Goal: Transaction & Acquisition: Purchase product/service

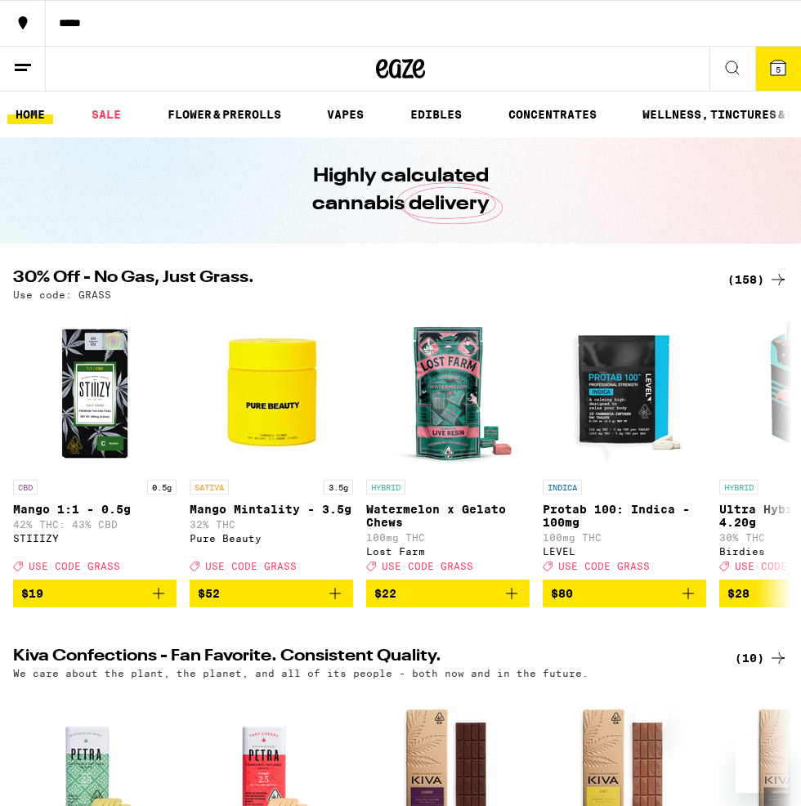
click at [778, 72] on span "5" at bounding box center [778, 70] width 5 height 10
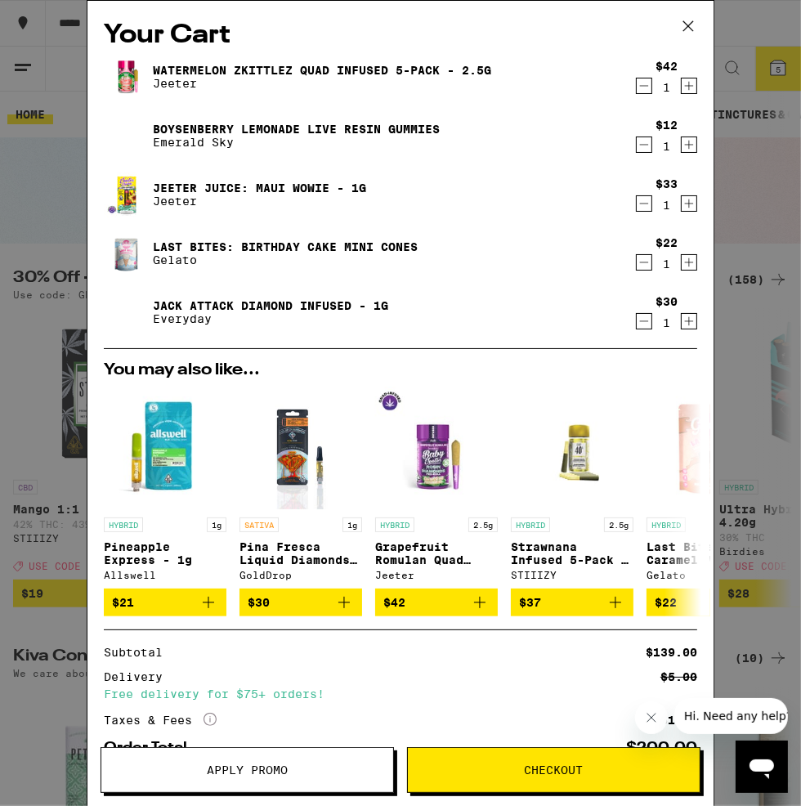
click at [393, 776] on span "Apply Promo" at bounding box center [247, 770] width 292 height 11
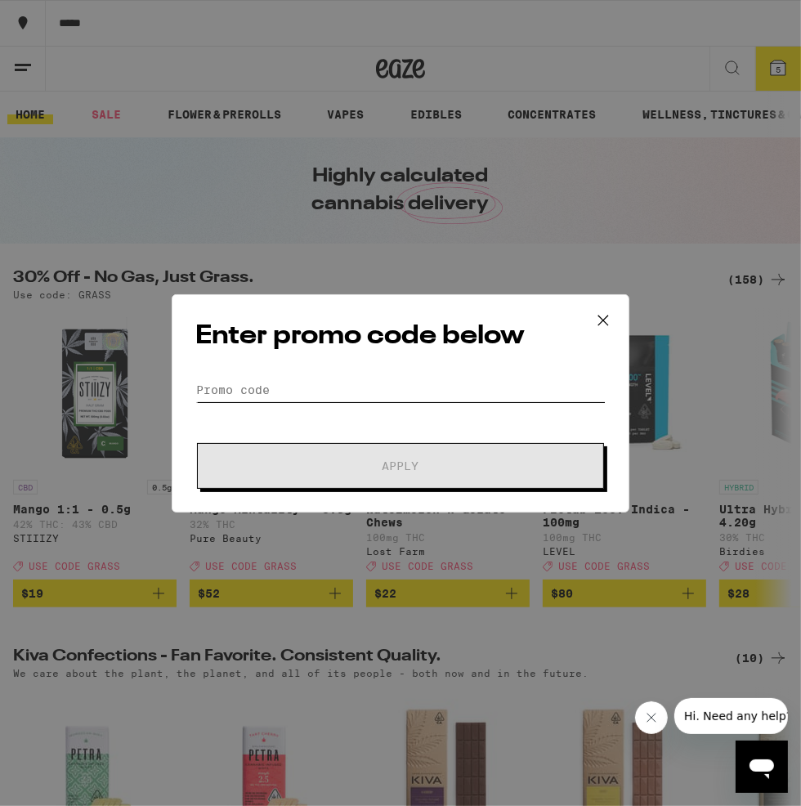
click at [445, 387] on input "Promo Code" at bounding box center [400, 390] width 411 height 25
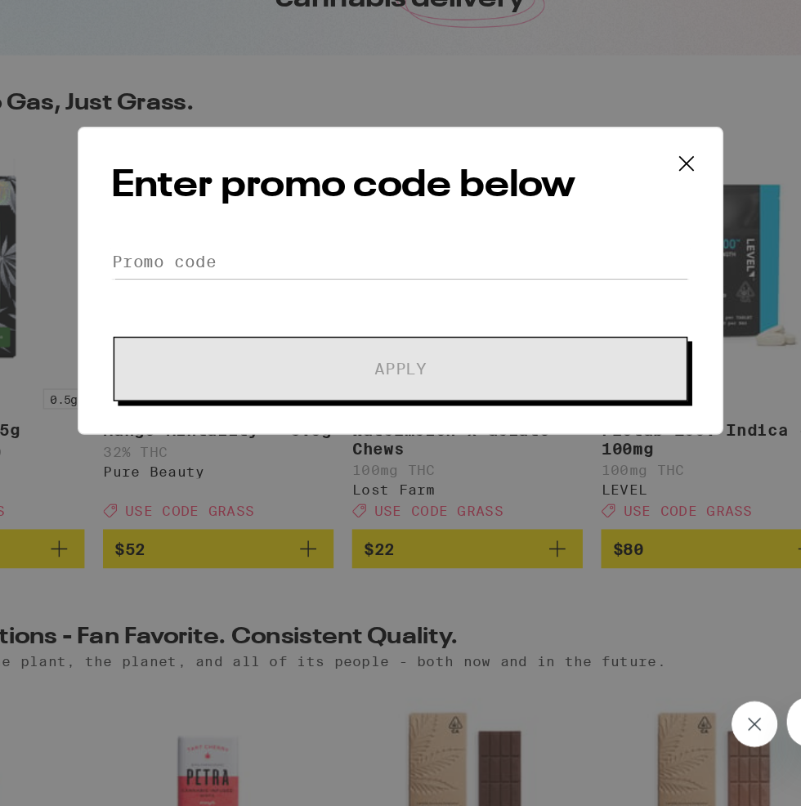
click at [610, 317] on icon at bounding box center [603, 320] width 25 height 25
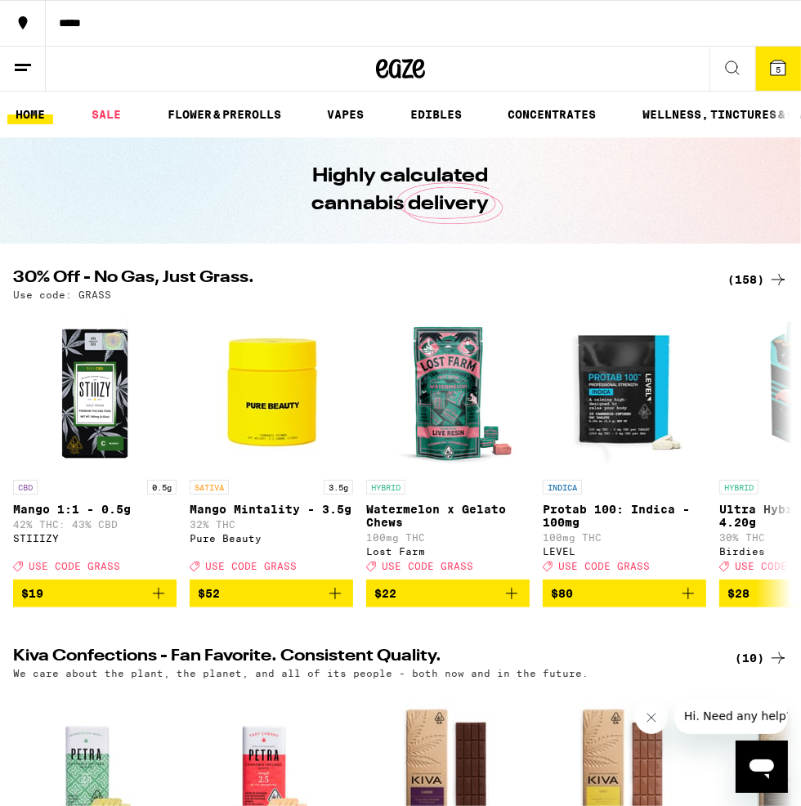
click at [786, 75] on icon at bounding box center [778, 68] width 15 height 15
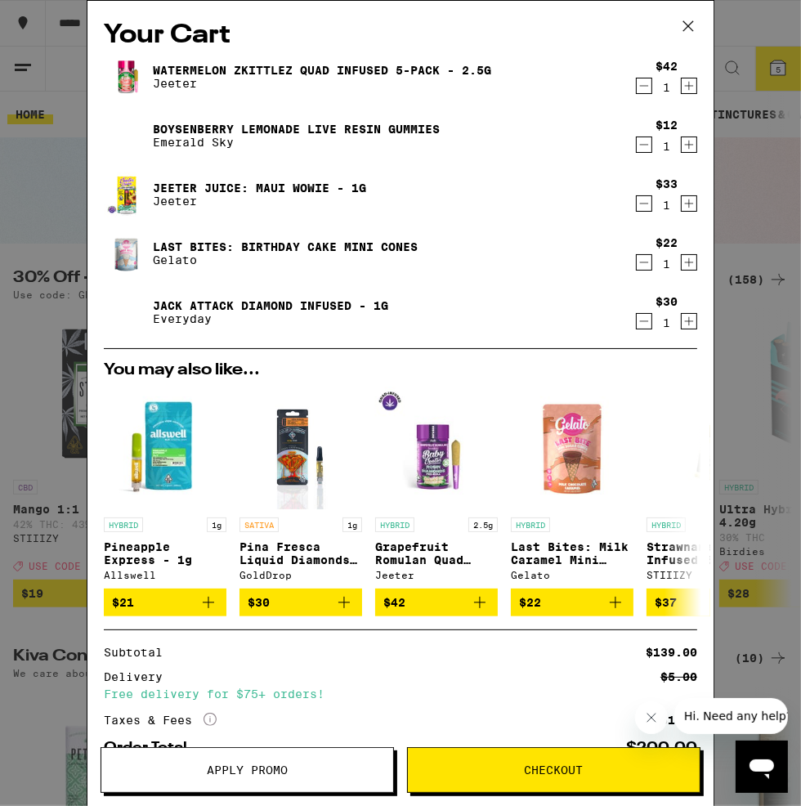
click at [393, 776] on span "Apply Promo" at bounding box center [247, 770] width 292 height 11
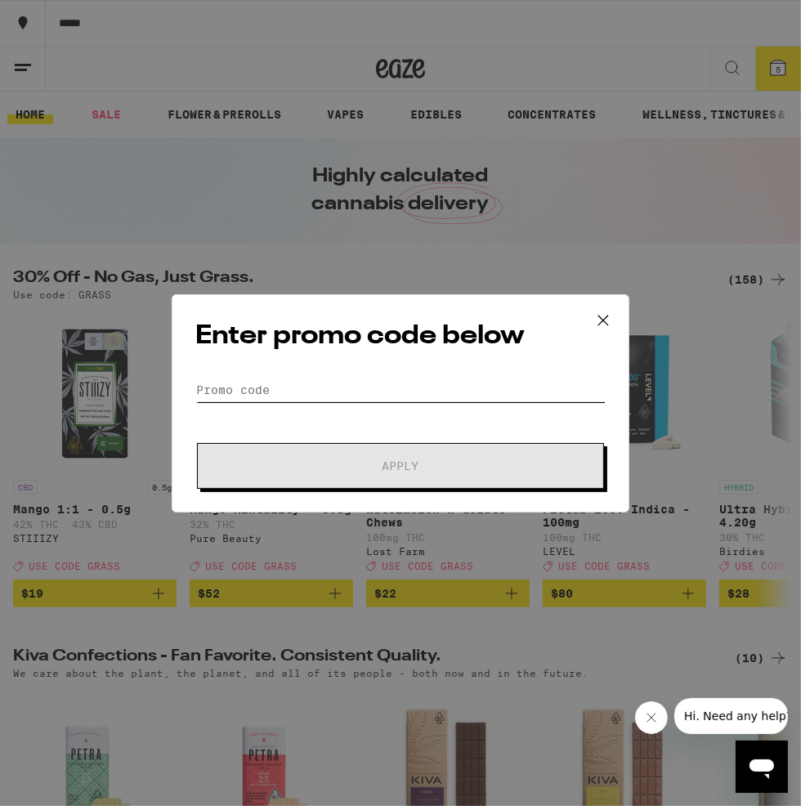
click at [342, 382] on input "Promo Code" at bounding box center [400, 390] width 411 height 25
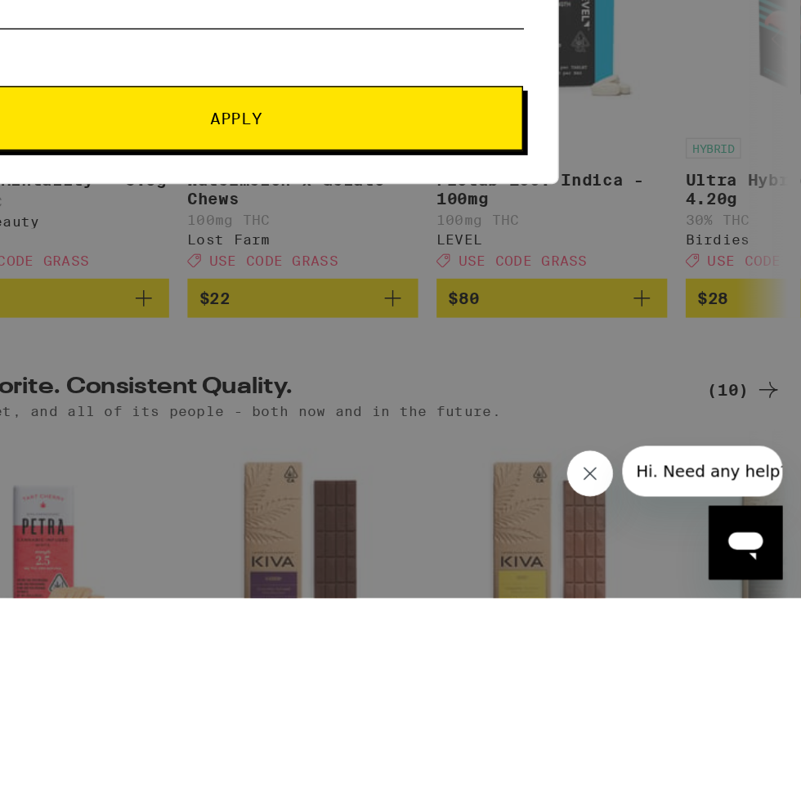
type input "grass"
click at [548, 472] on span "Apply" at bounding box center [401, 465] width 294 height 11
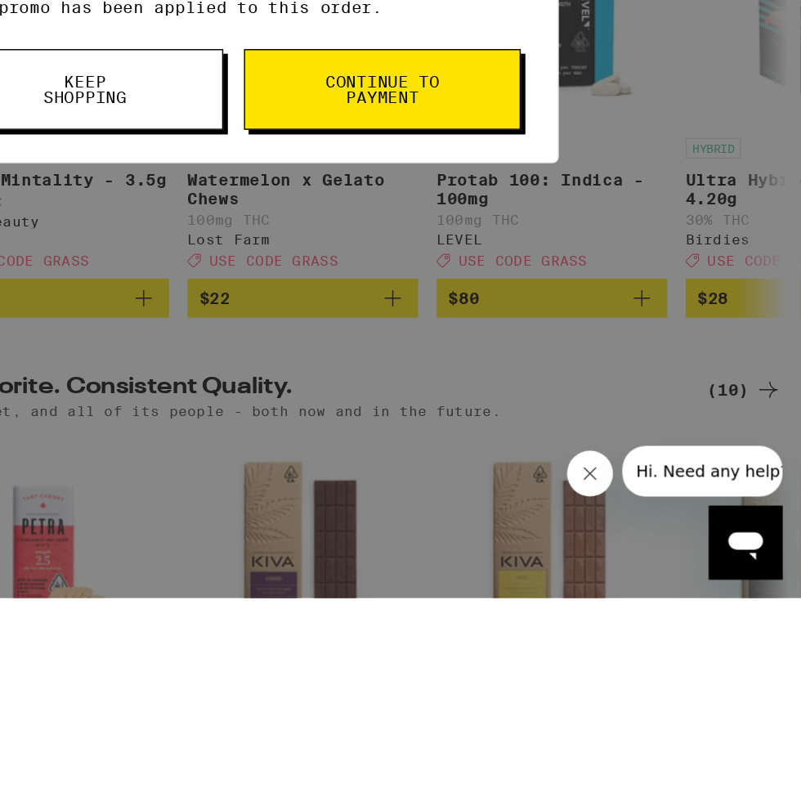
scroll to position [128, 0]
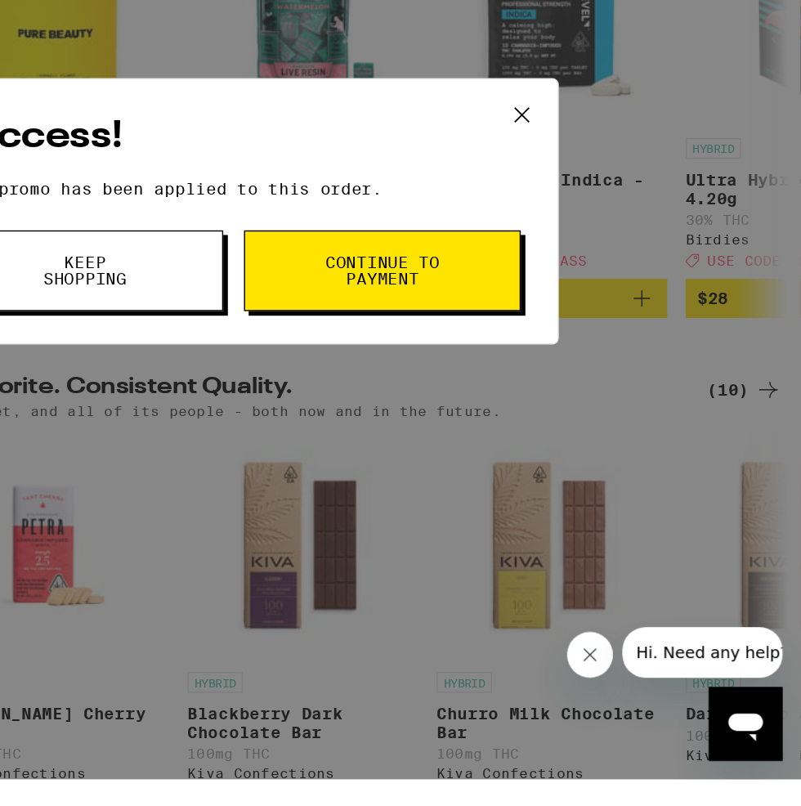
click at [546, 457] on span "Continue to payment" at bounding box center [504, 445] width 83 height 23
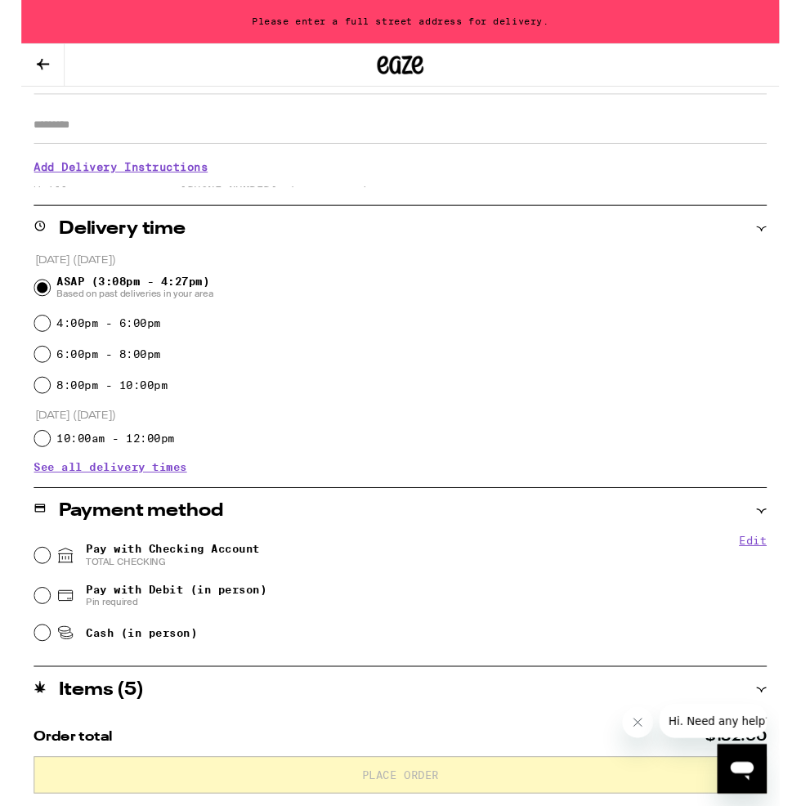
scroll to position [291, 0]
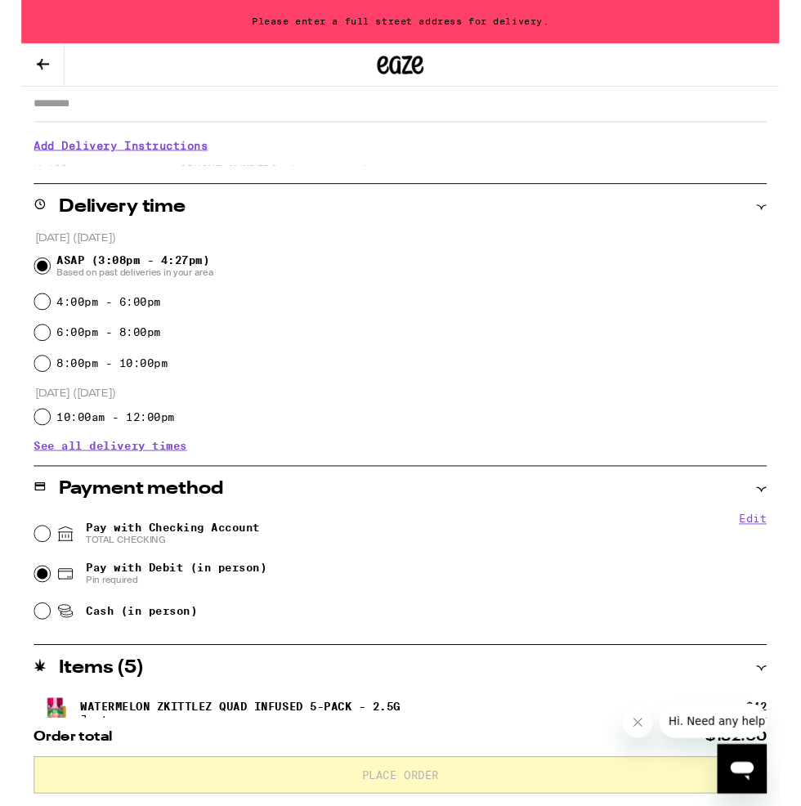
click at [28, 600] on input "Pay with Debit (in person) Pin required" at bounding box center [22, 607] width 16 height 16
radio input "true"
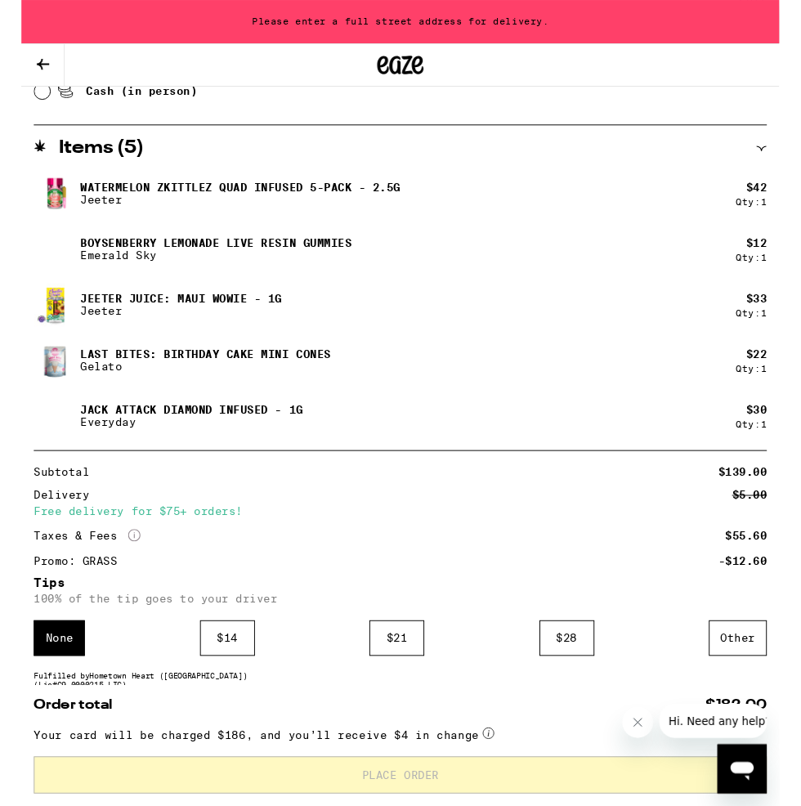
scroll to position [915, 0]
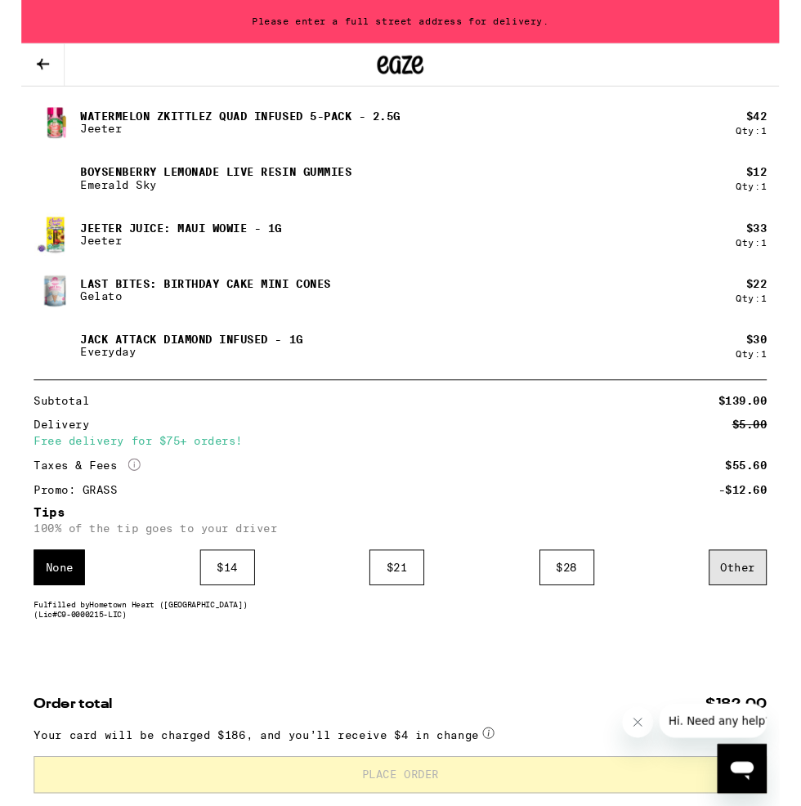
click at [761, 596] on div "Other" at bounding box center [757, 600] width 61 height 38
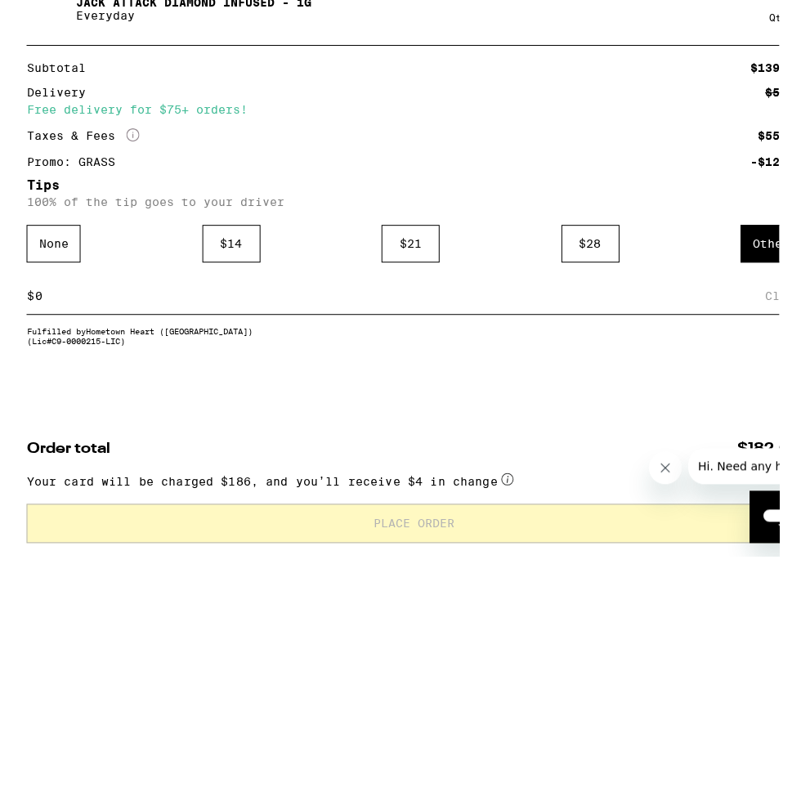
scroll to position [1030, 0]
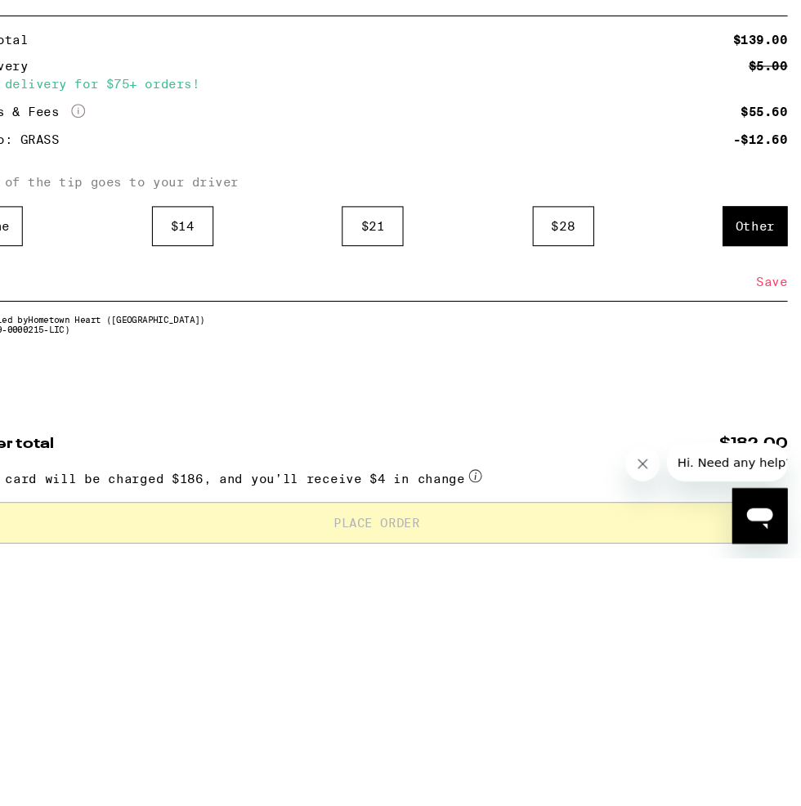
type input "11"
click at [769, 544] on div "Save" at bounding box center [773, 546] width 29 height 36
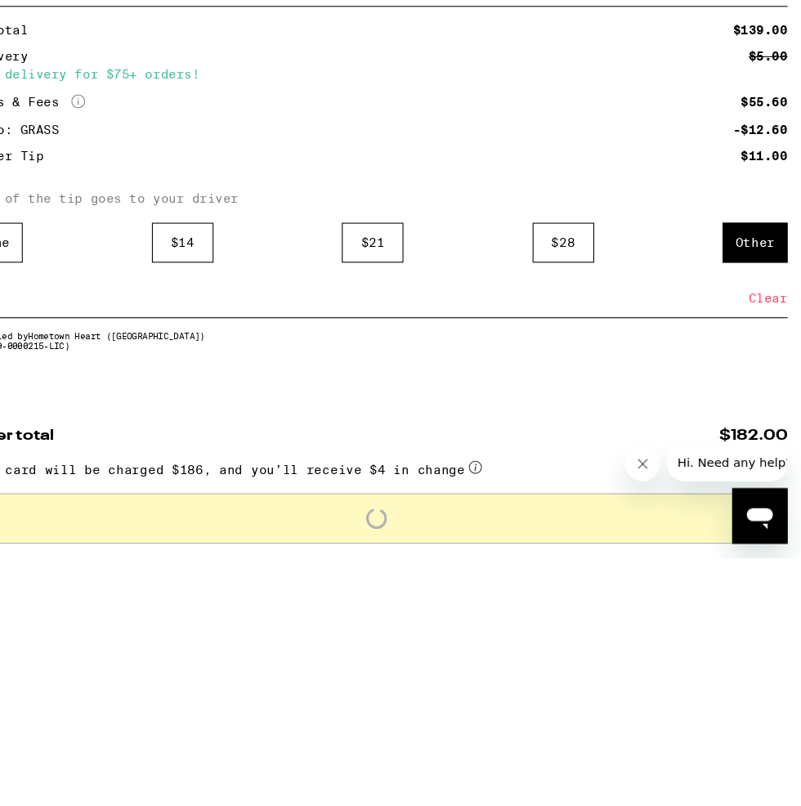
scroll to position [990, 0]
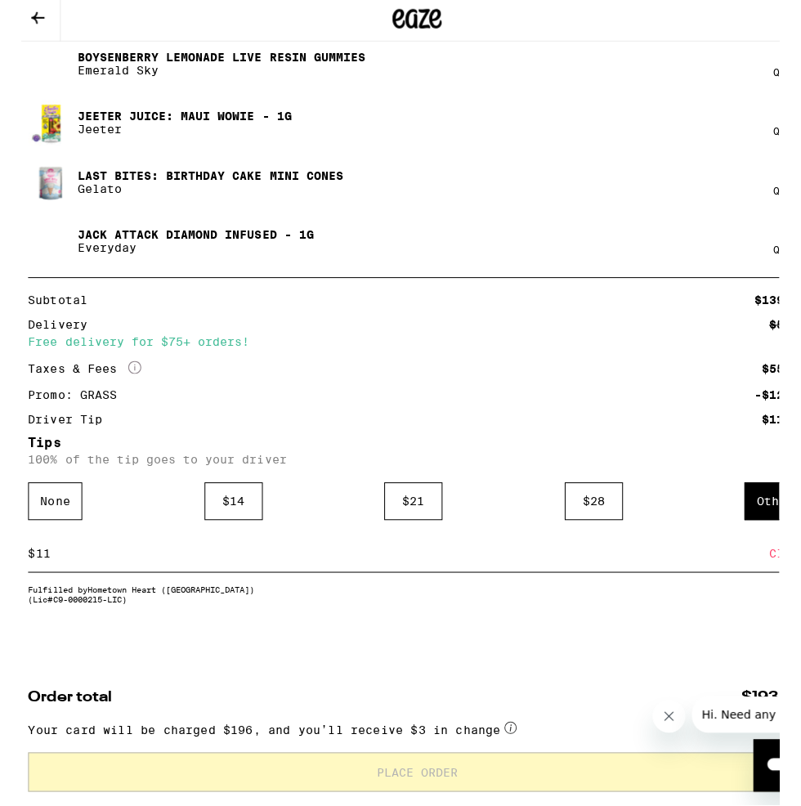
click at [673, 721] on icon "Close message from company" at bounding box center [669, 716] width 8 height 8
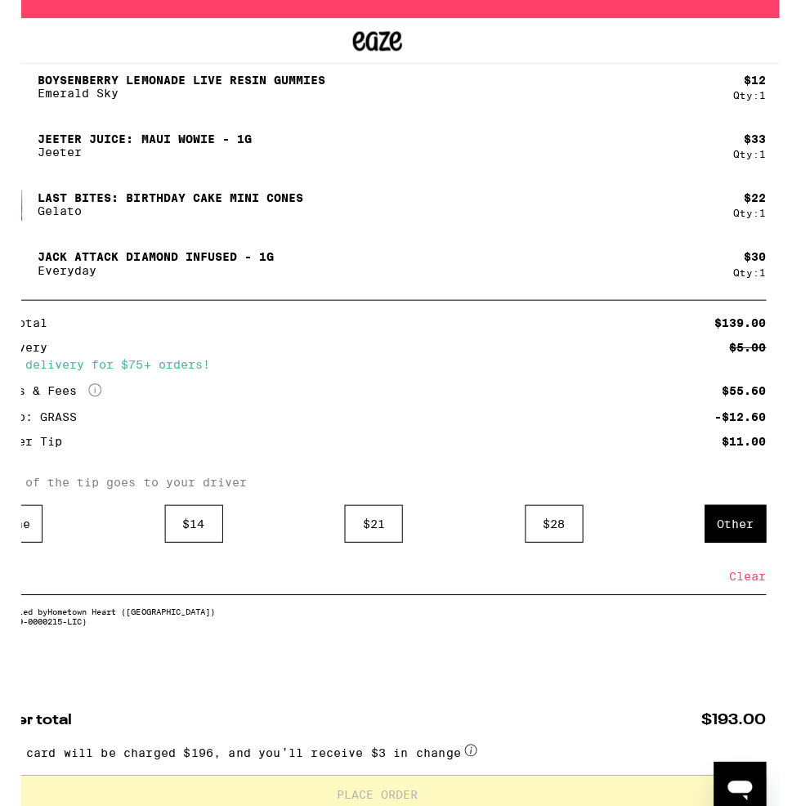
click at [763, 616] on div "Clear" at bounding box center [770, 602] width 37 height 36
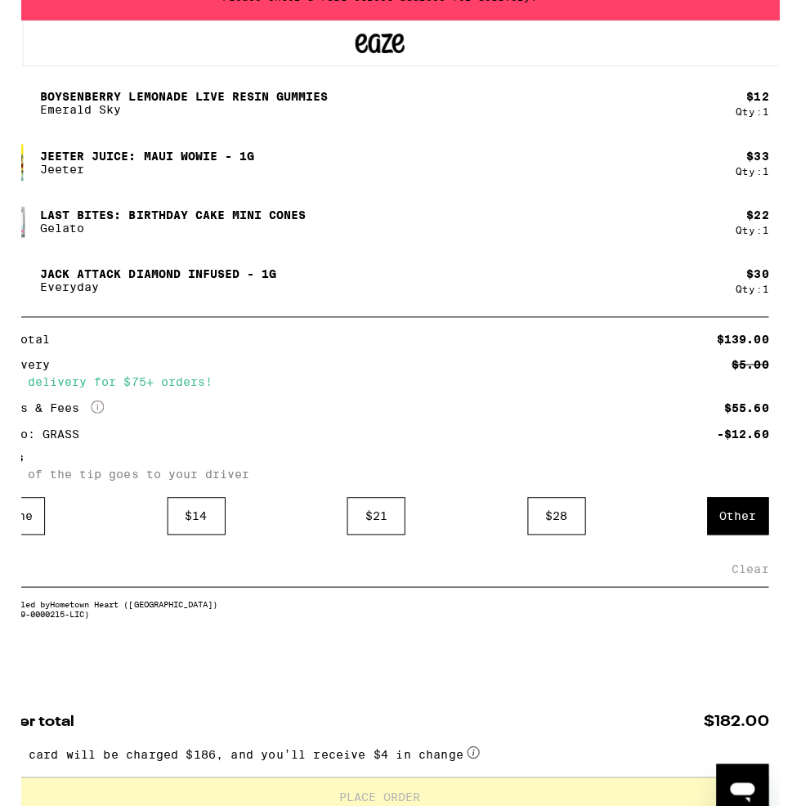
scroll to position [966, 0]
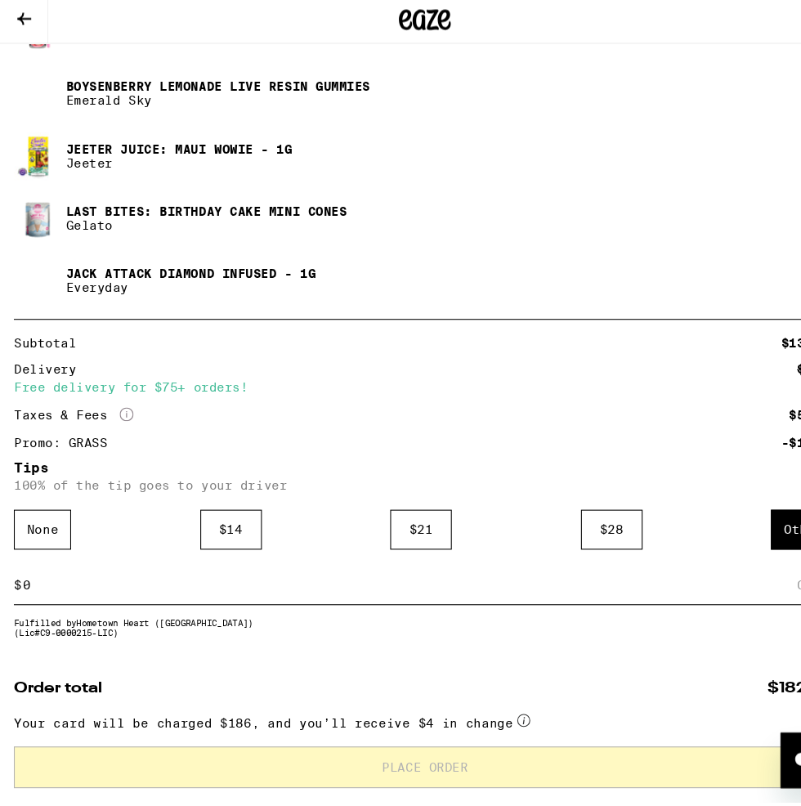
click at [90, 609] on input at bounding box center [385, 602] width 731 height 15
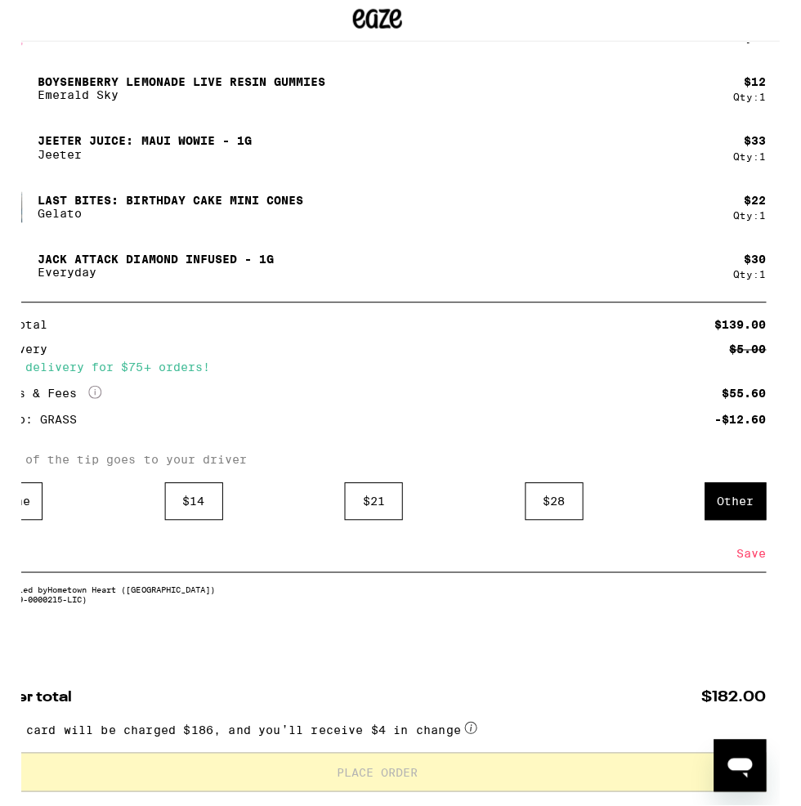
type input "8"
click at [774, 607] on div "Save" at bounding box center [773, 602] width 29 height 36
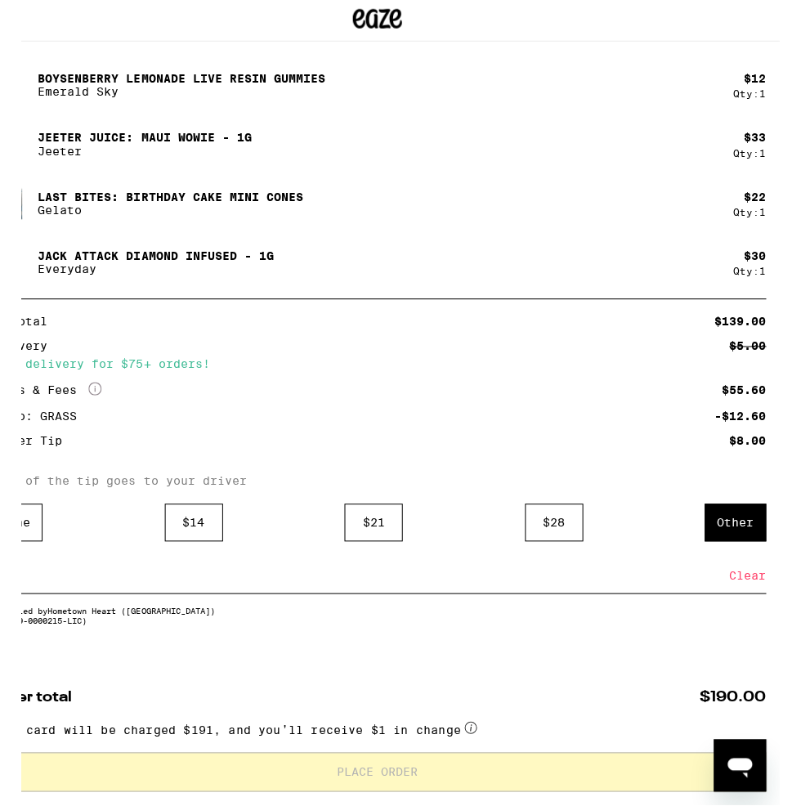
scroll to position [990, 0]
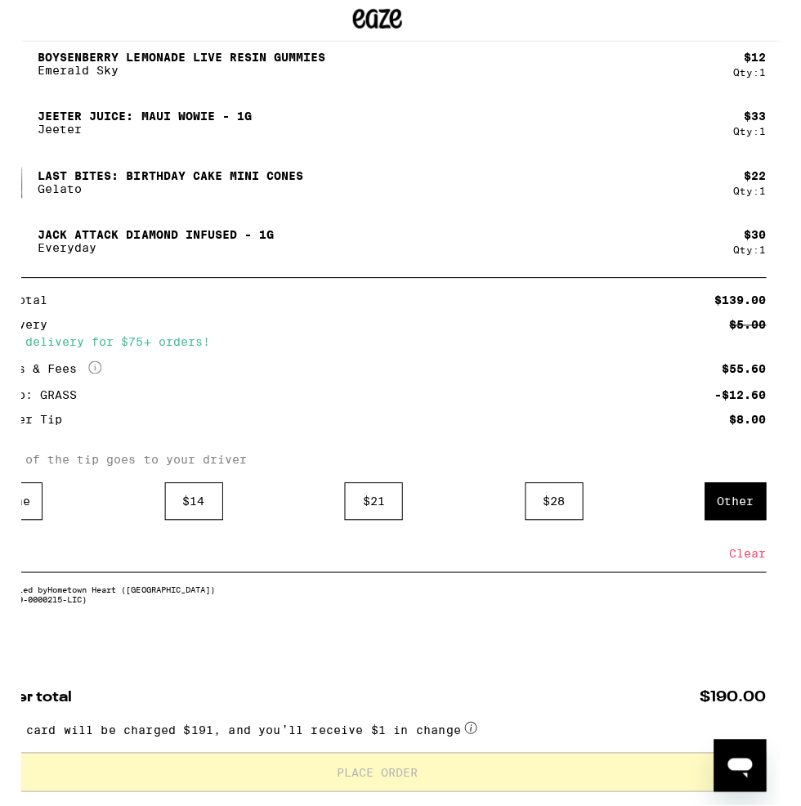
click at [768, 608] on div "Clear" at bounding box center [770, 602] width 37 height 36
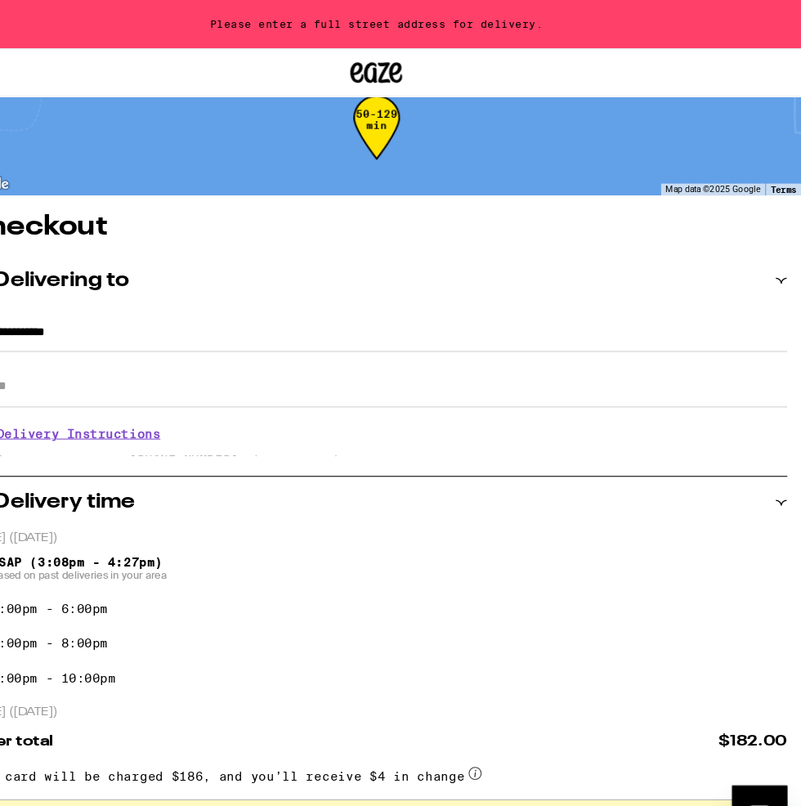
scroll to position [29, 0]
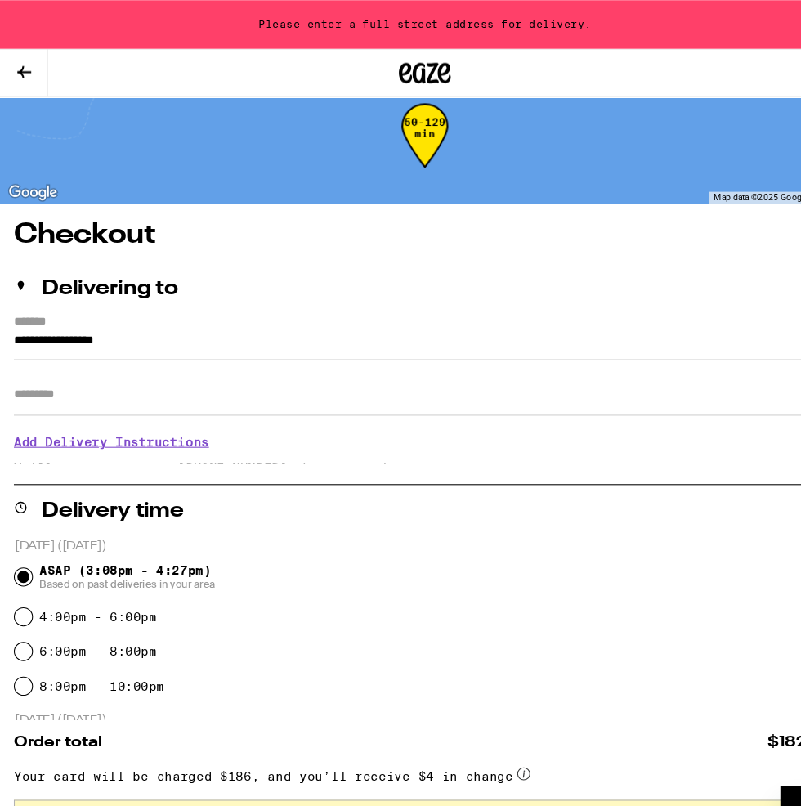
click at [181, 321] on input "**********" at bounding box center [400, 326] width 775 height 28
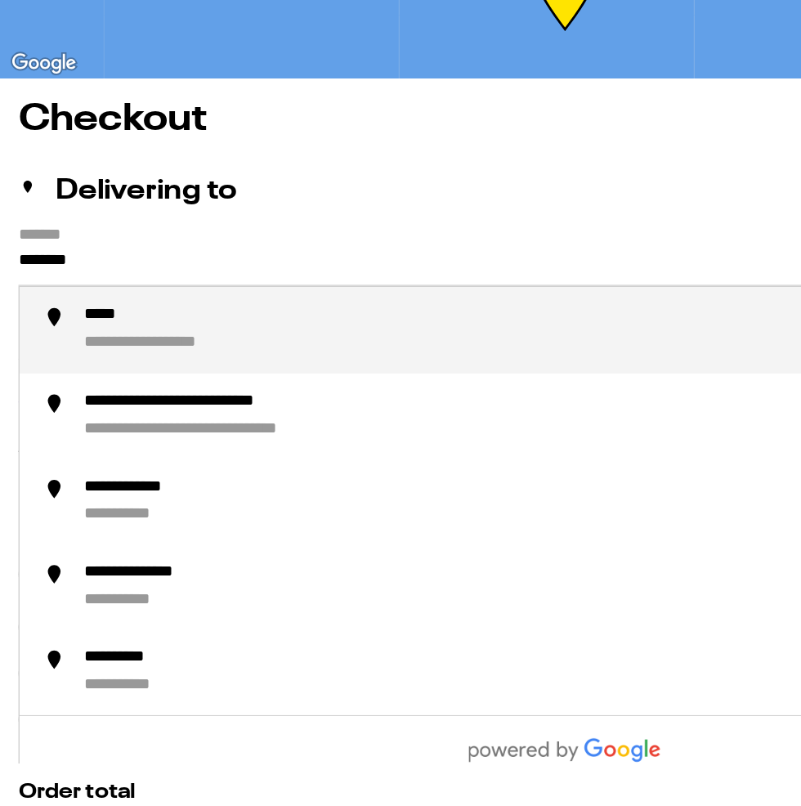
type input "******"
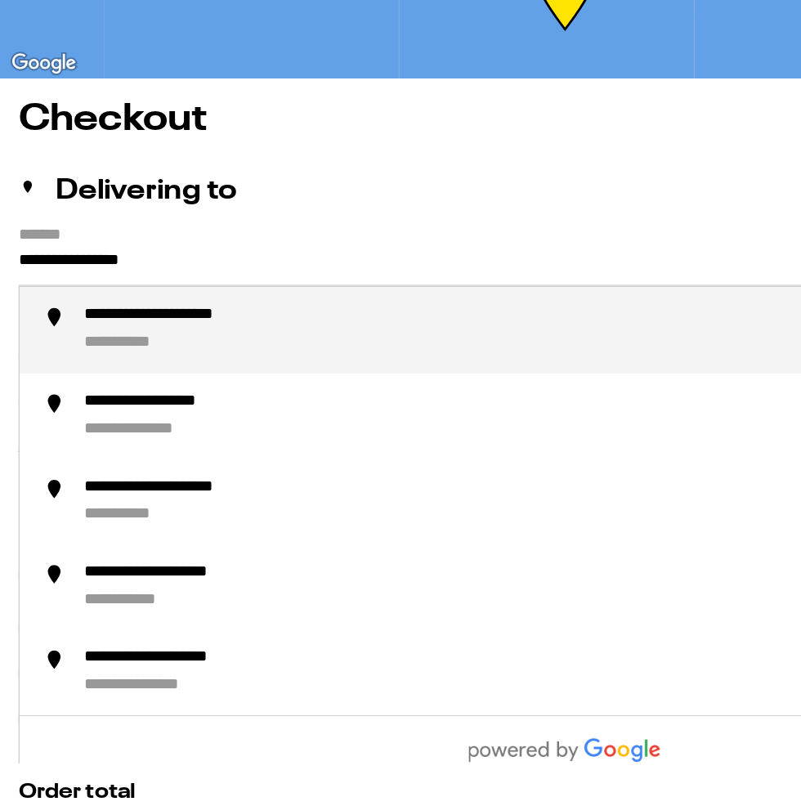
click at [199, 369] on div "**********" at bounding box center [141, 361] width 163 height 15
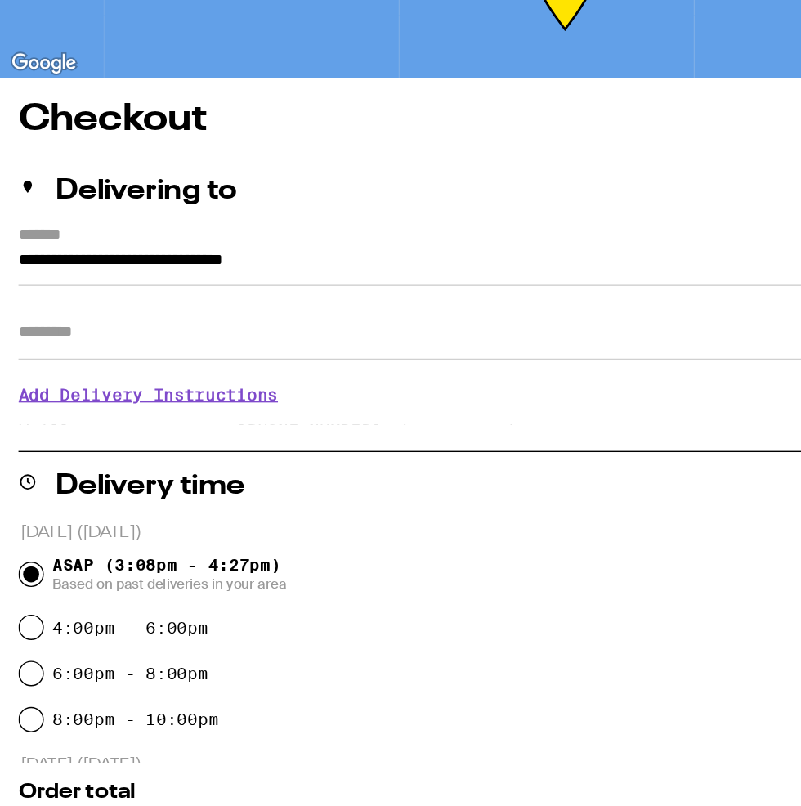
type input "**********"
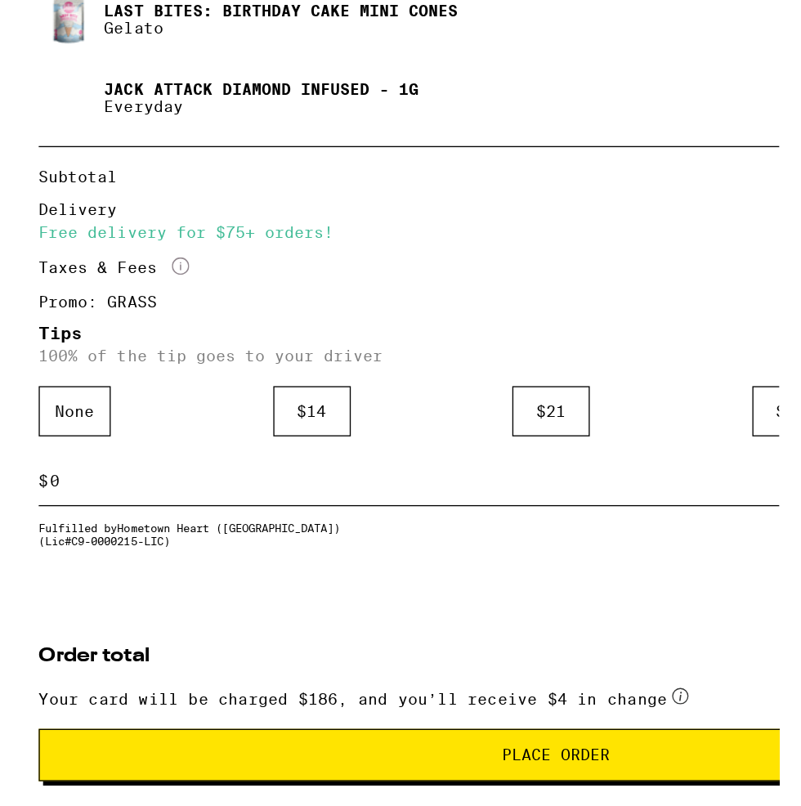
scroll to position [920, 0]
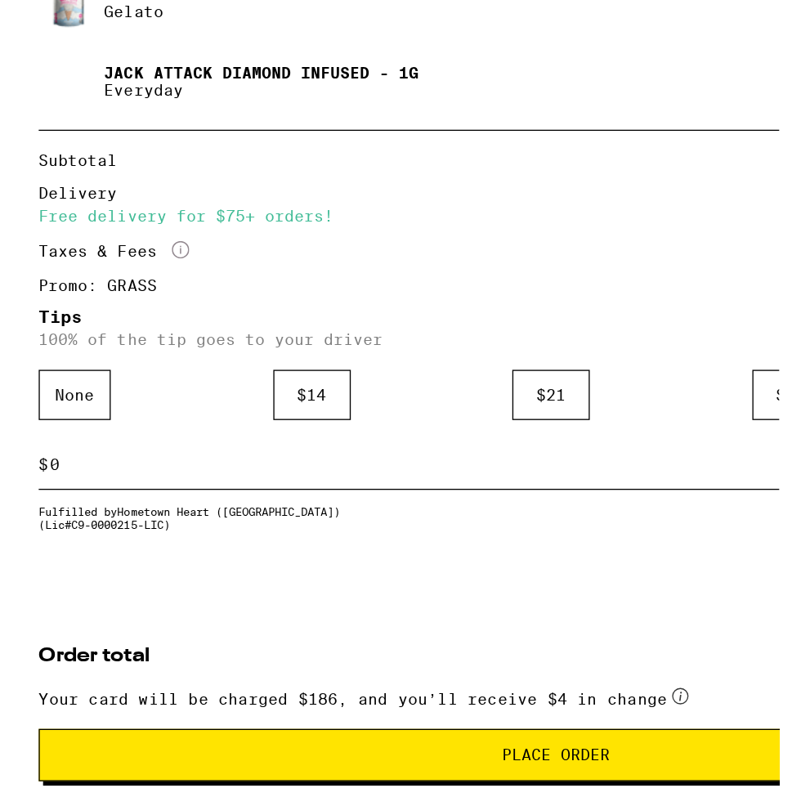
click at [61, 604] on input at bounding box center [385, 602] width 731 height 15
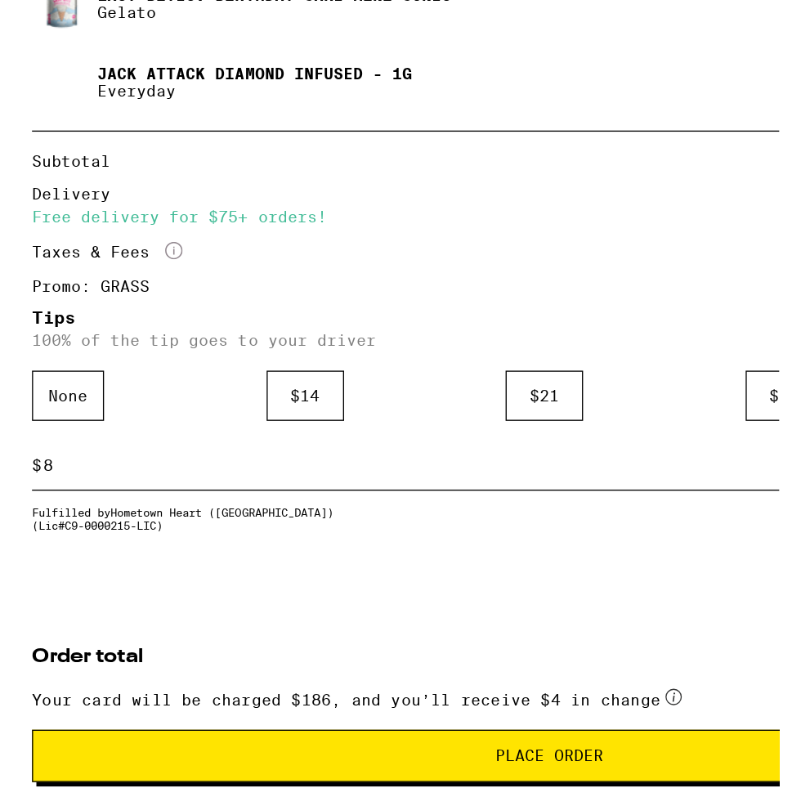
type input "8"
click at [442, 806] on span "Place Order" at bounding box center [401, 819] width 81 height 11
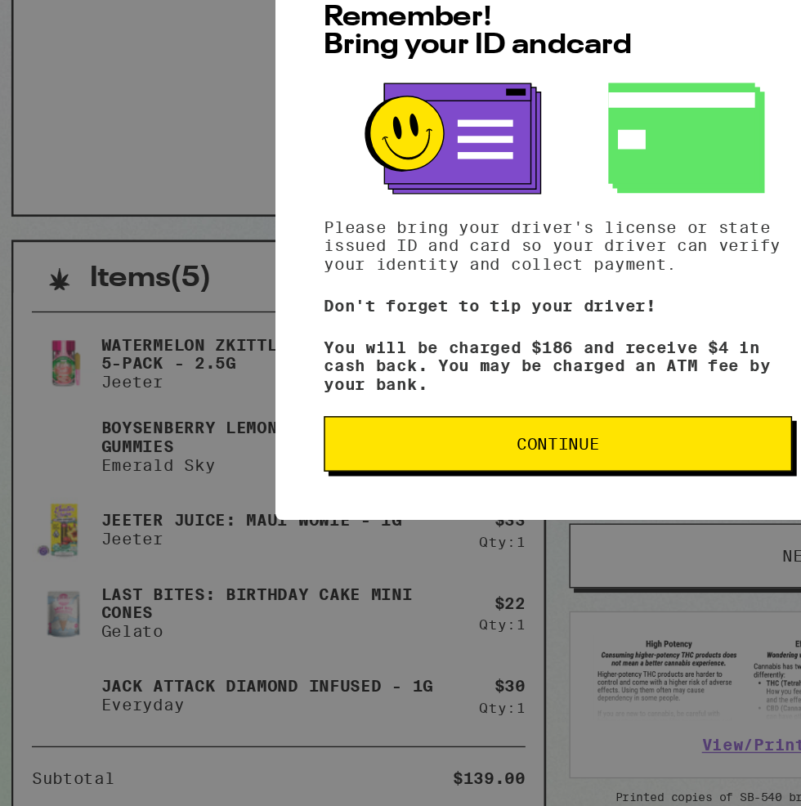
click at [496, 555] on span "Continue" at bounding box center [401, 549] width 304 height 11
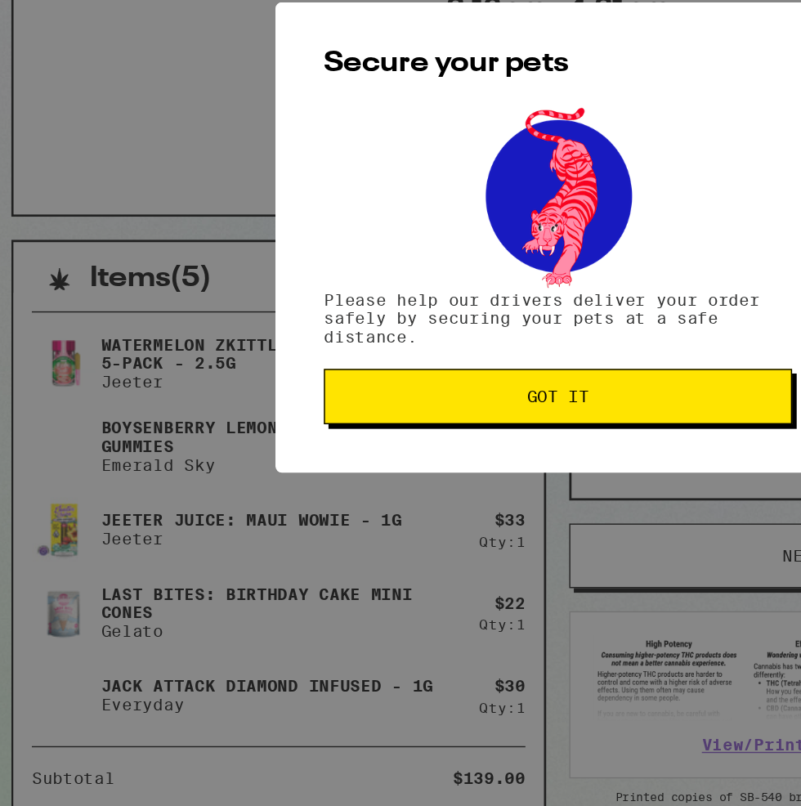
click at [487, 522] on span "Got it" at bounding box center [401, 515] width 304 height 11
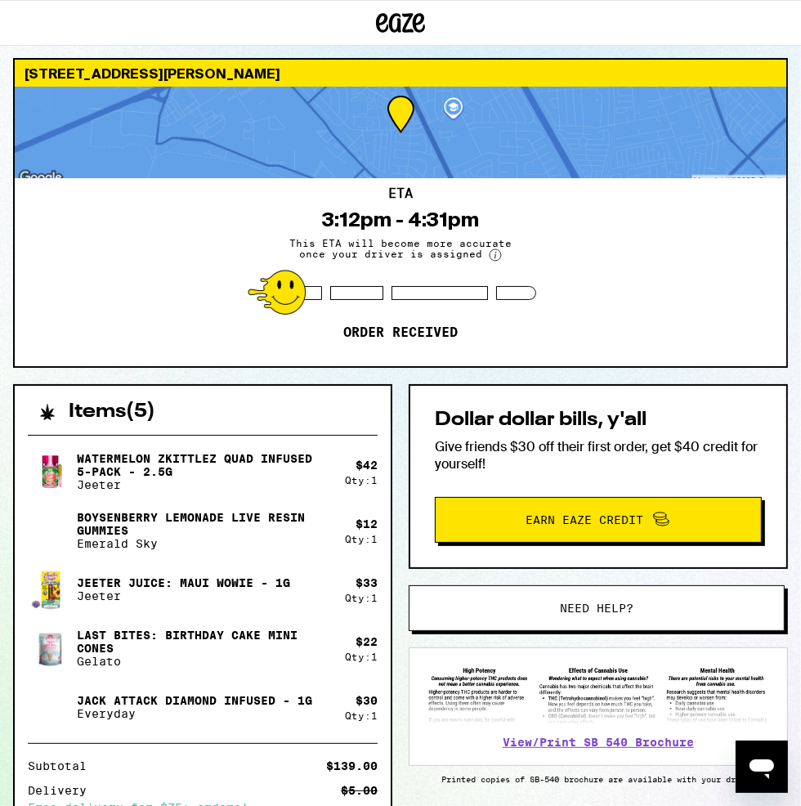
scroll to position [21, 0]
